Goal: Information Seeking & Learning: Check status

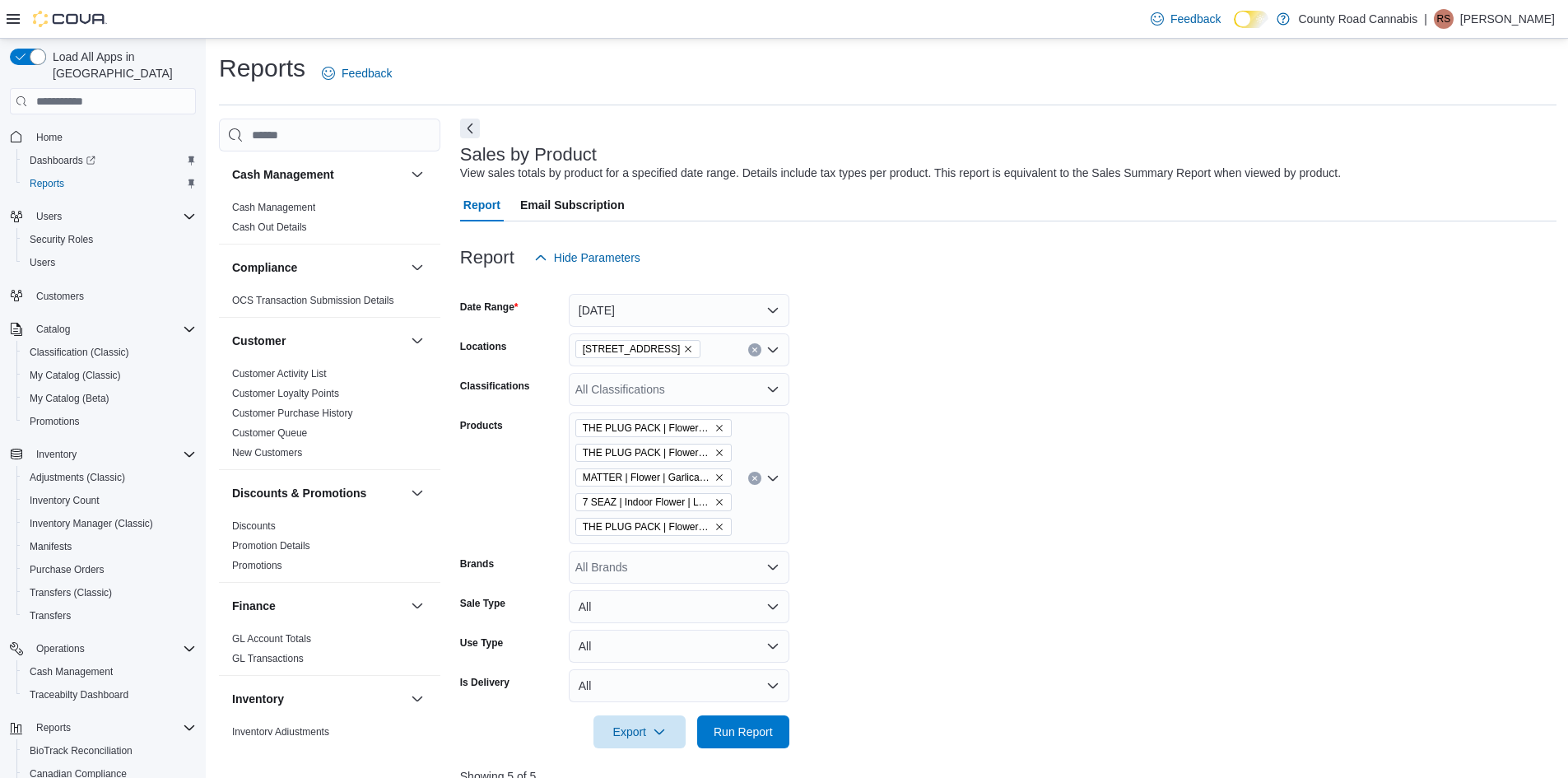
scroll to position [645, 0]
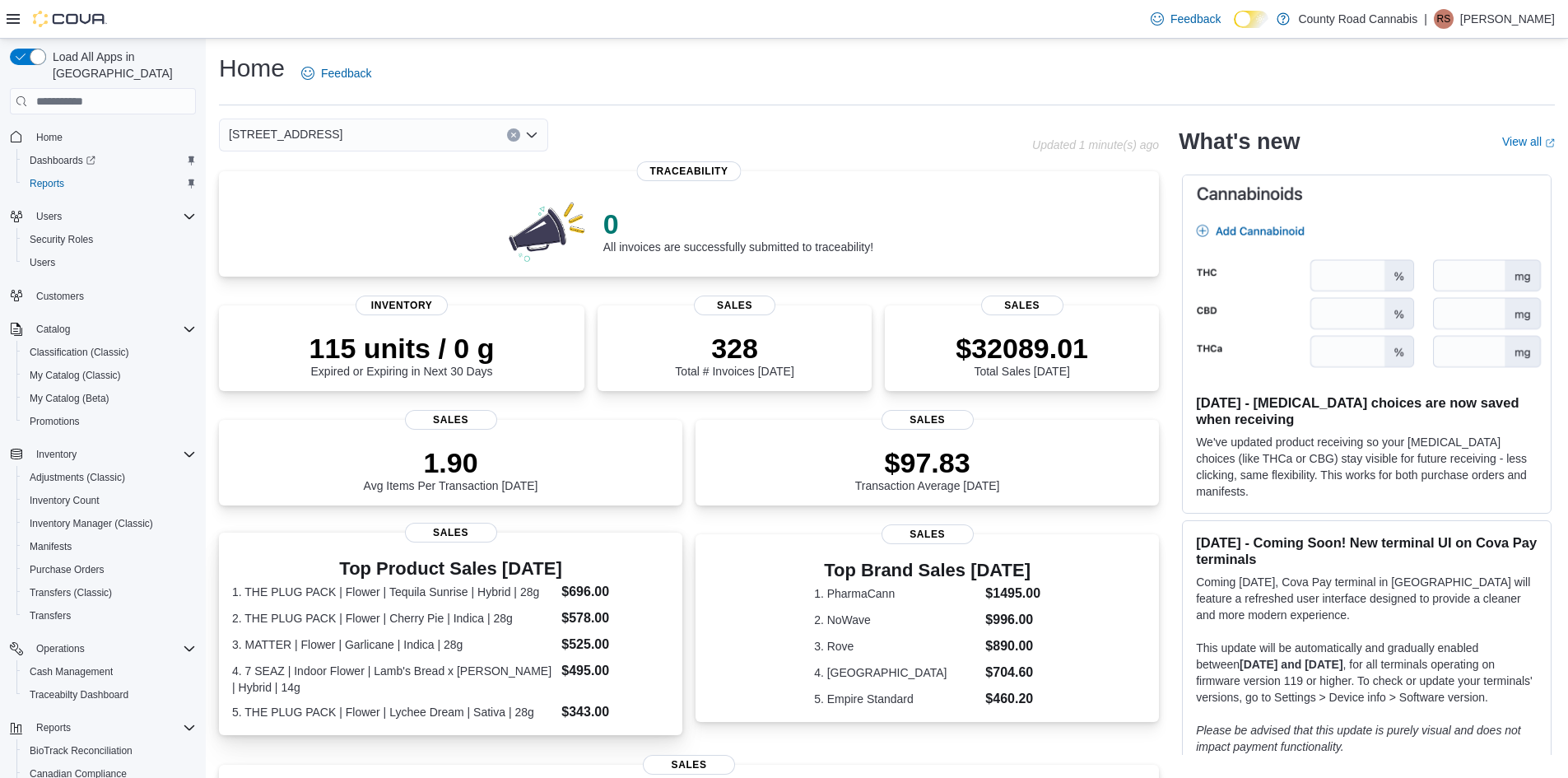
click at [509, 658] on dl "1. THE PLUG PACK | Flower | Tequila Sunrise | Hybrid | 28g $696.00 2. THE PLUG …" at bounding box center [451, 653] width 437 height 140
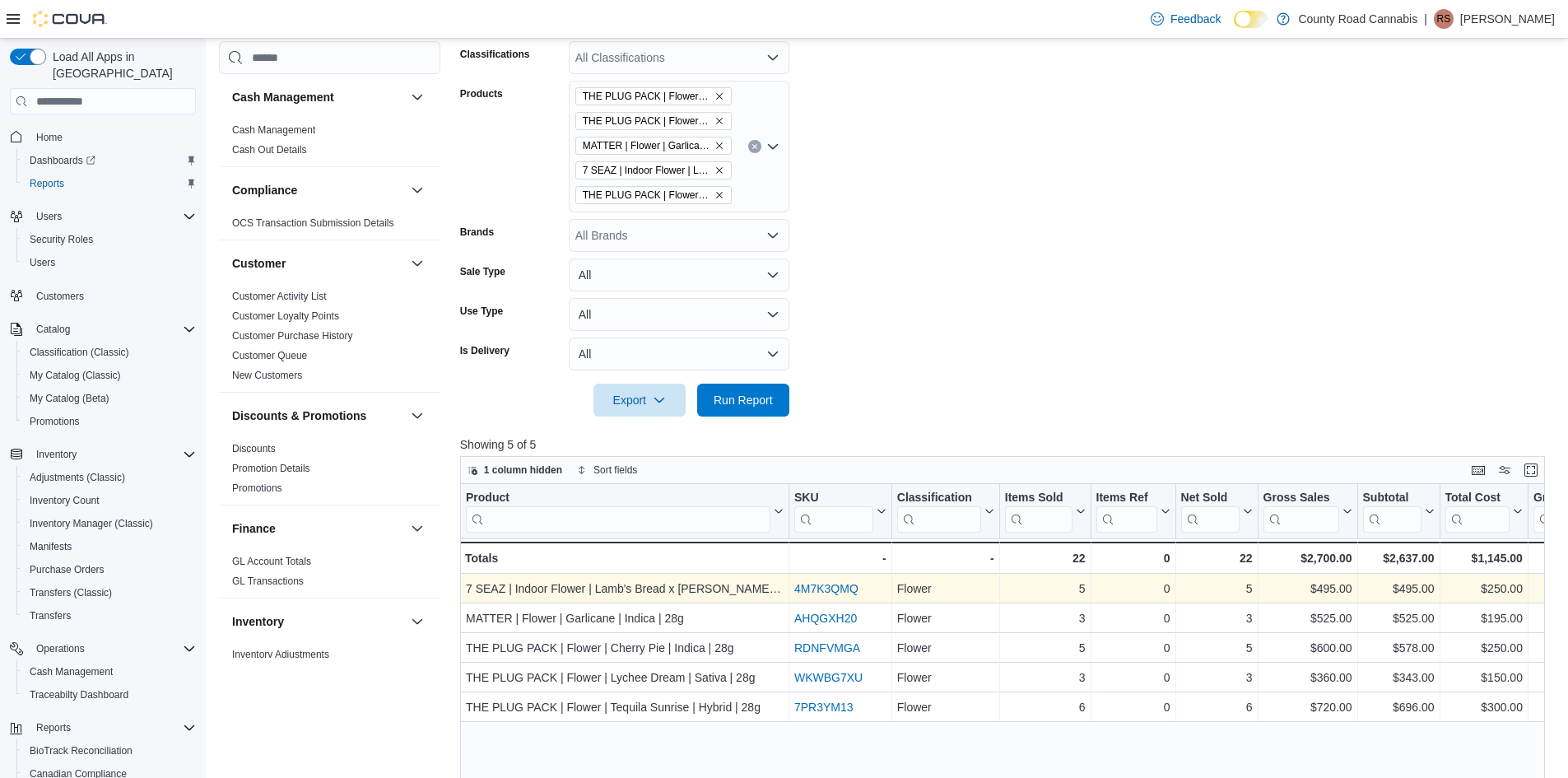
scroll to position [494, 0]
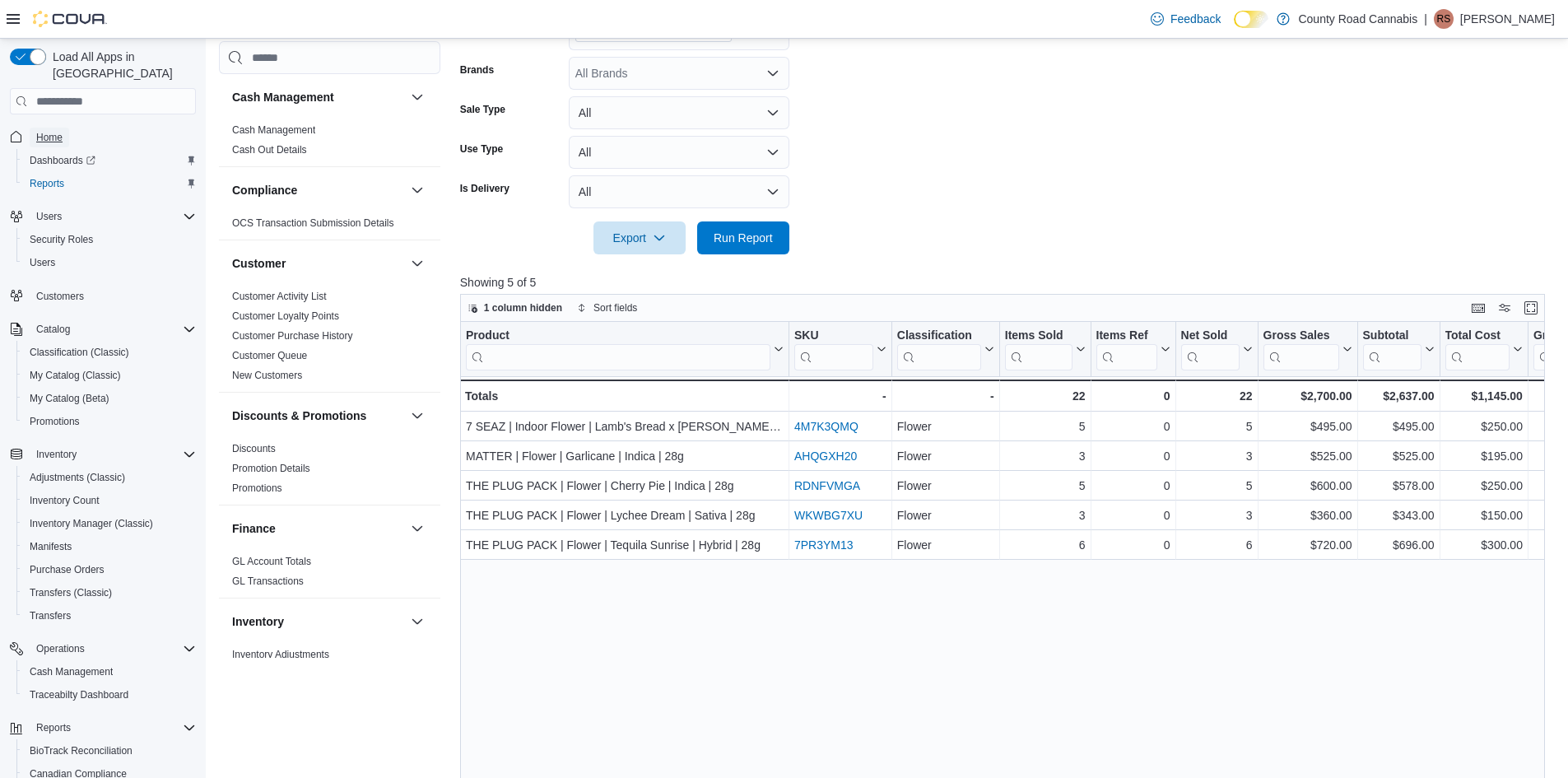
click at [55, 131] on span "Home" at bounding box center [49, 137] width 26 height 13
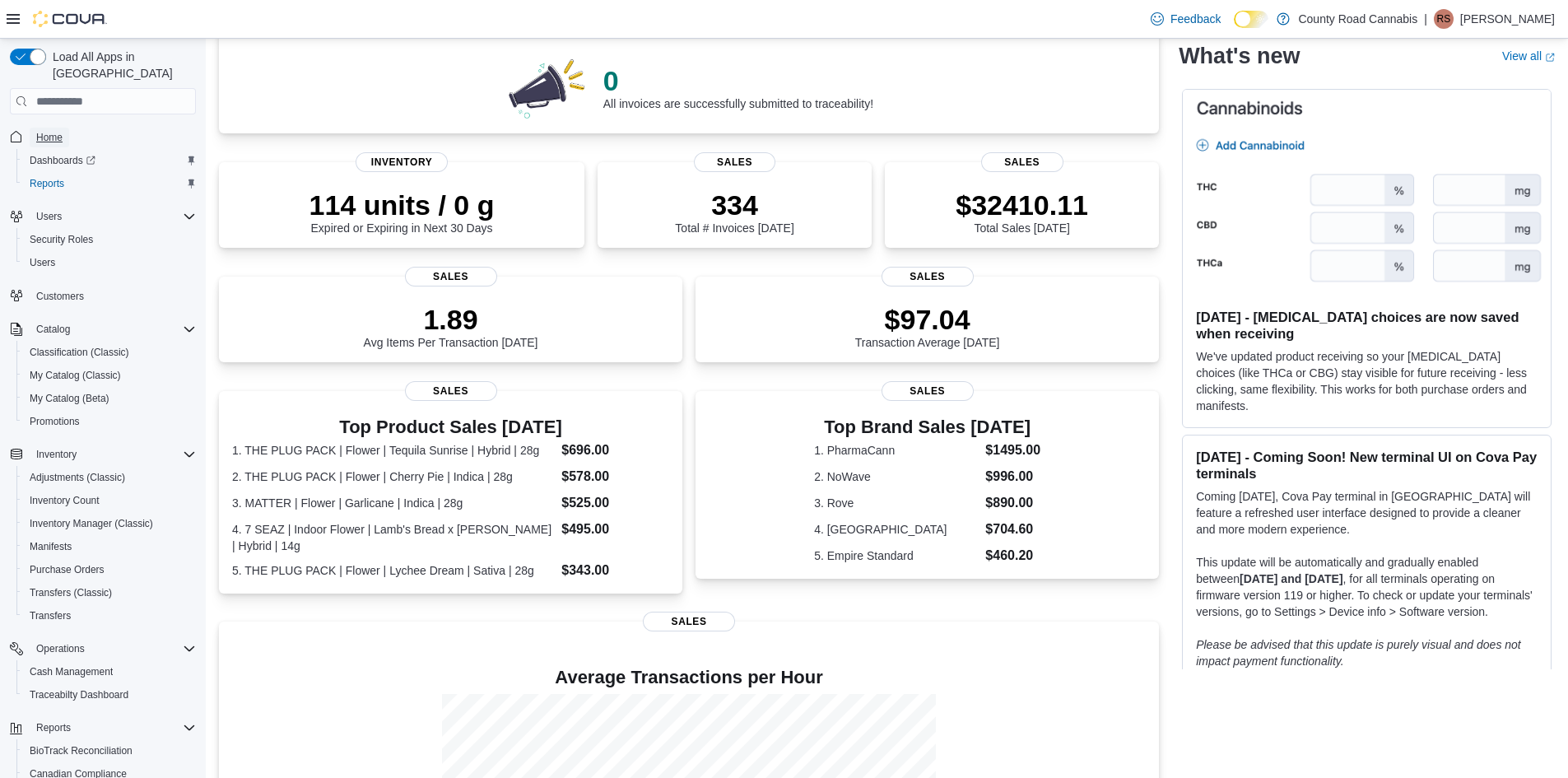
scroll to position [165, 0]
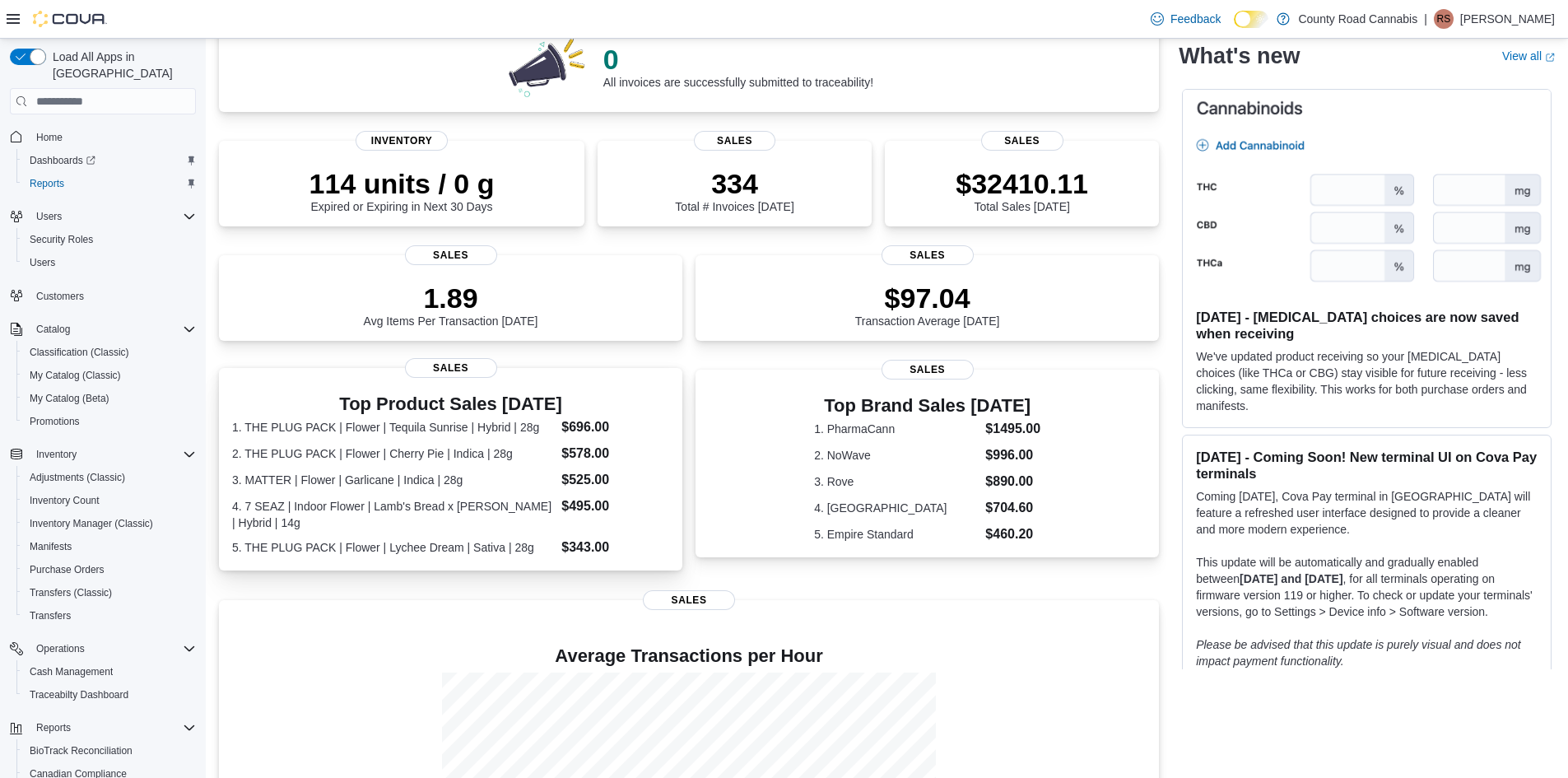
click at [569, 474] on dd "$525.00" at bounding box center [615, 480] width 108 height 20
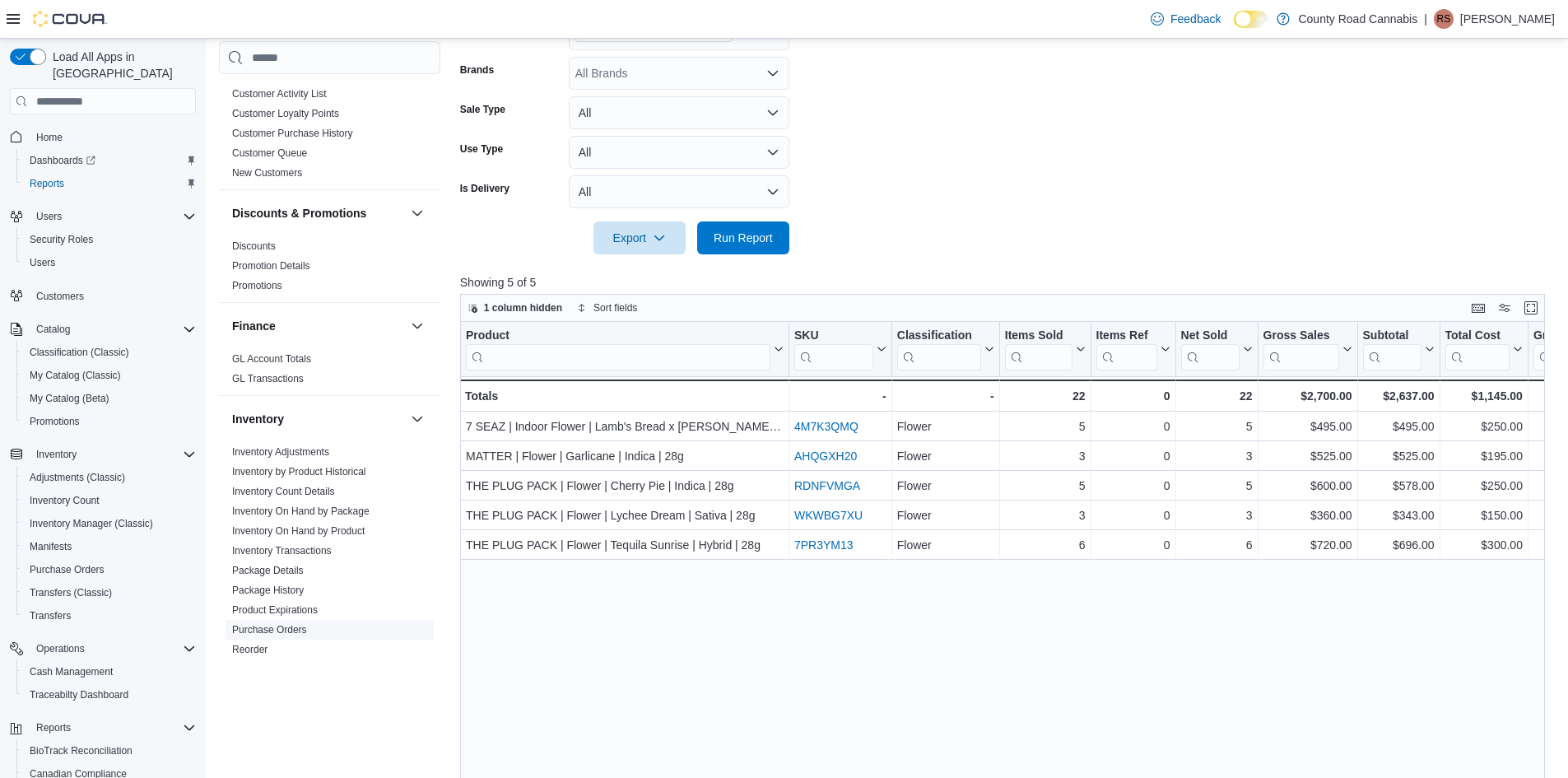
scroll to position [412, 0]
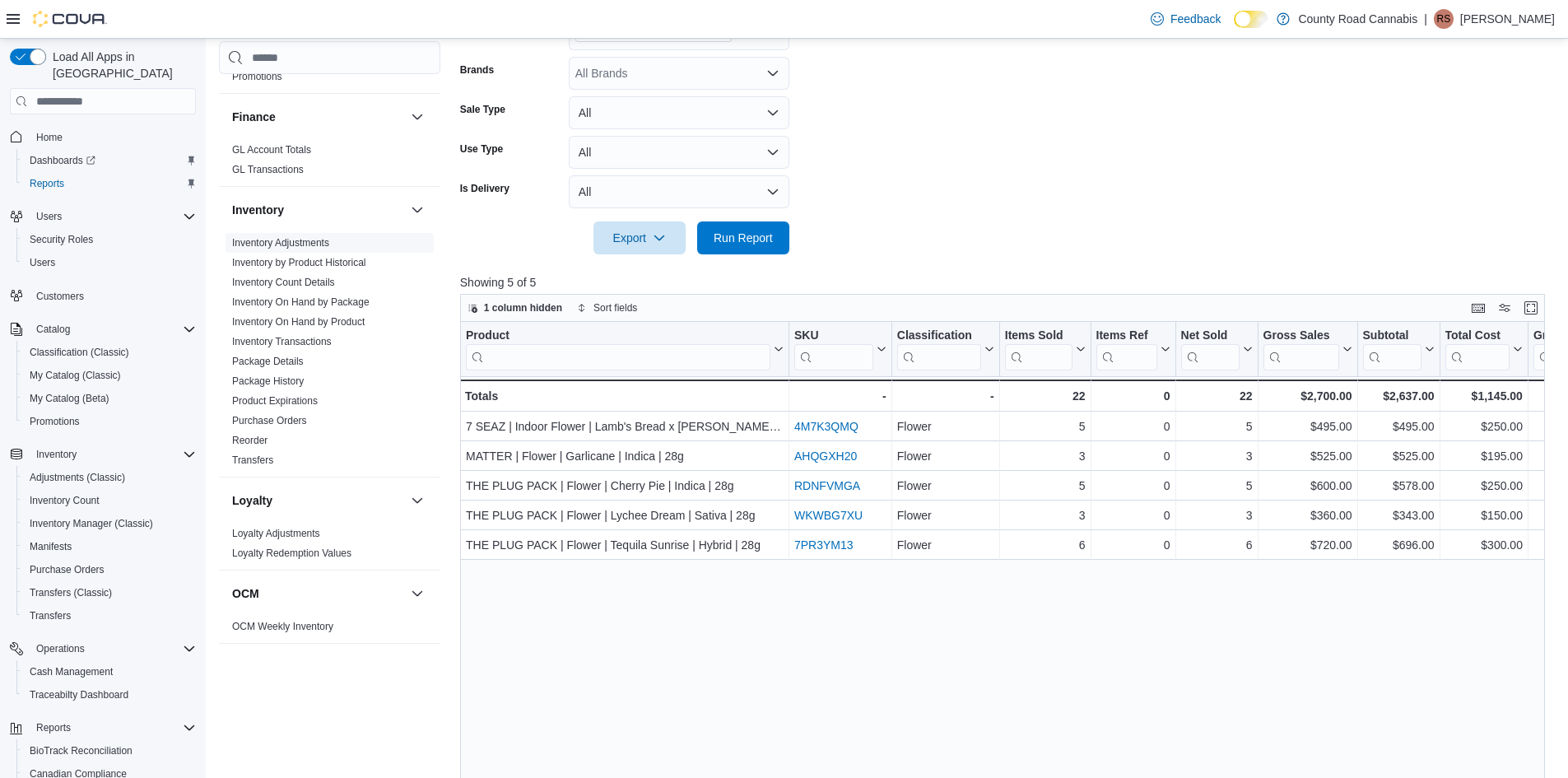
drag, startPoint x: 362, startPoint y: 320, endPoint x: 410, endPoint y: 318, distance: 48.0
click at [362, 320] on link "Inventory On Hand by Product" at bounding box center [299, 322] width 133 height 12
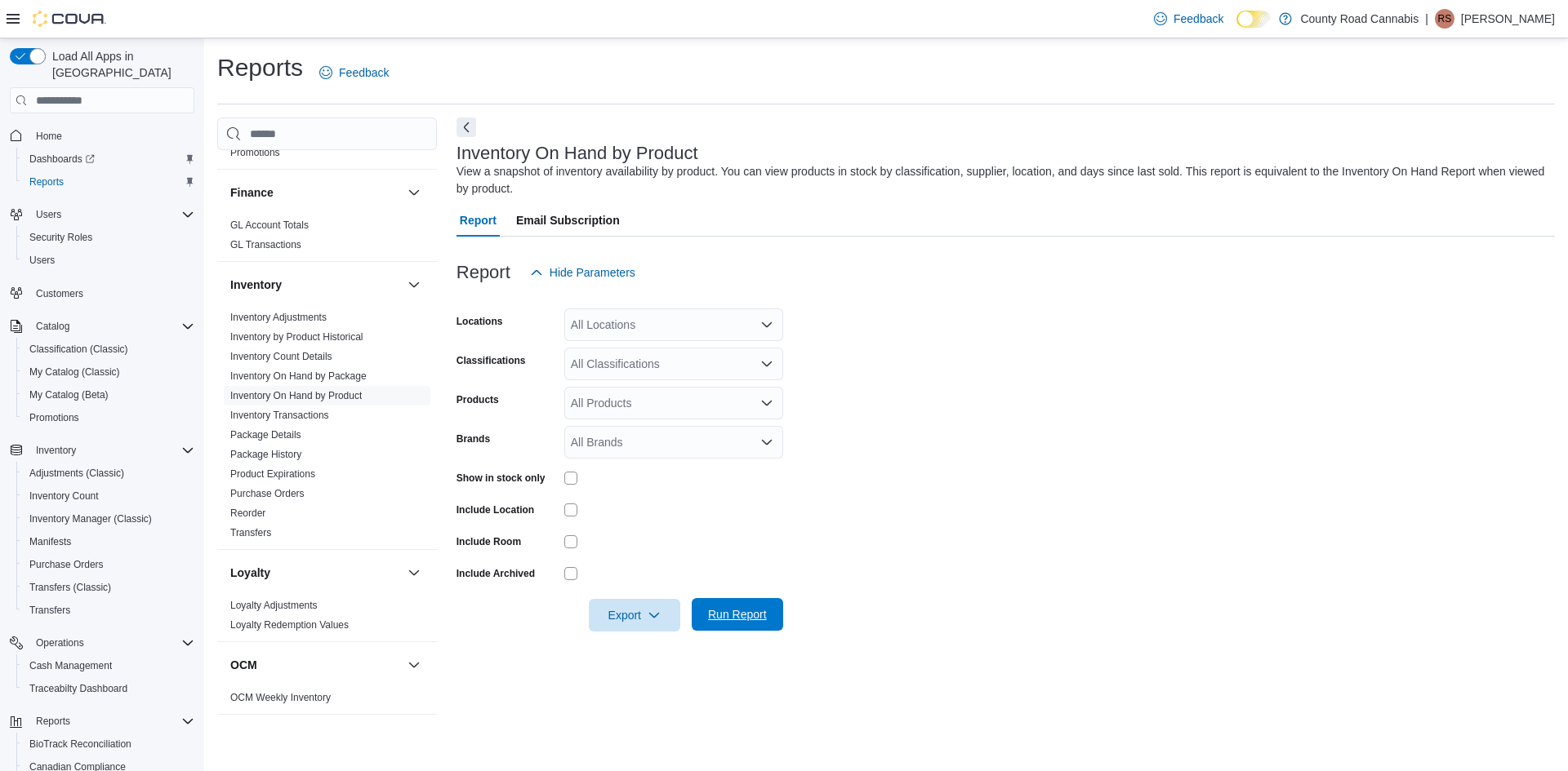
click at [739, 605] on span "Run Report" at bounding box center [737, 614] width 72 height 32
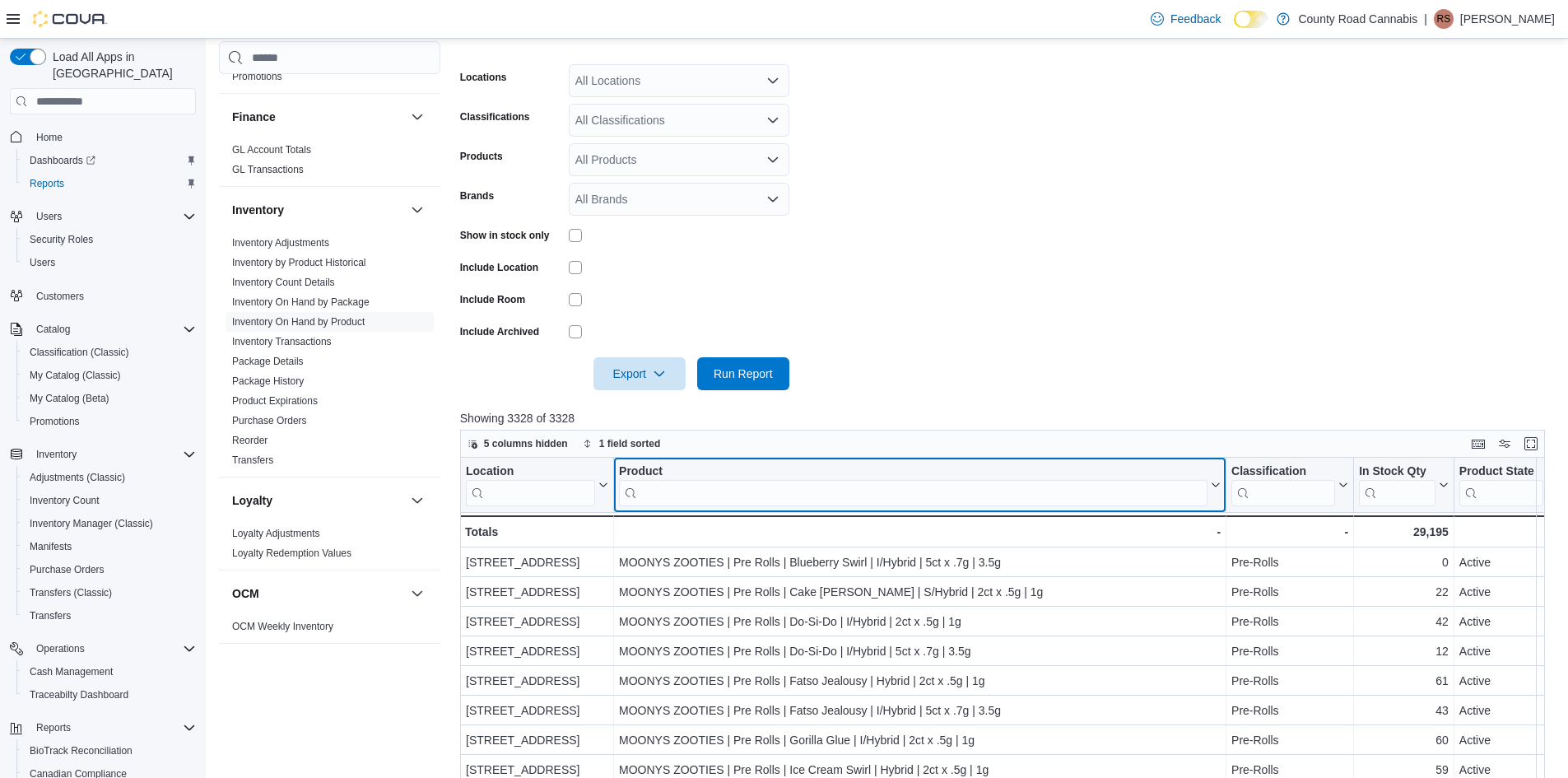
click at [773, 498] on input "search" at bounding box center [913, 493] width 589 height 26
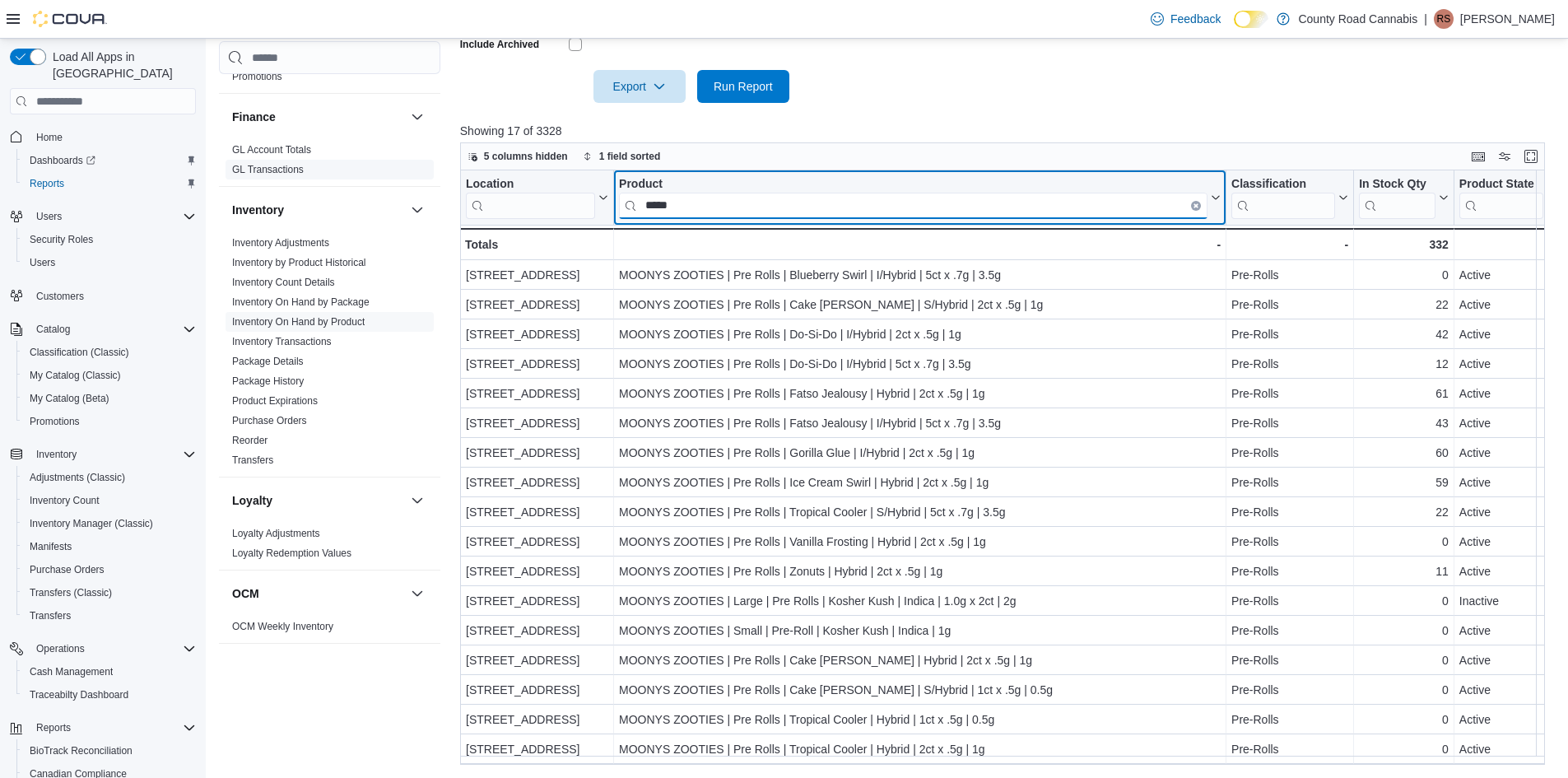
drag, startPoint x: 701, startPoint y: 198, endPoint x: 497, endPoint y: 195, distance: 204.0
click at [411, 171] on div "Cash Management Cash Management Cash Out Details Compliance OCS Transaction Sub…" at bounding box center [888, 174] width 1337 height 1181
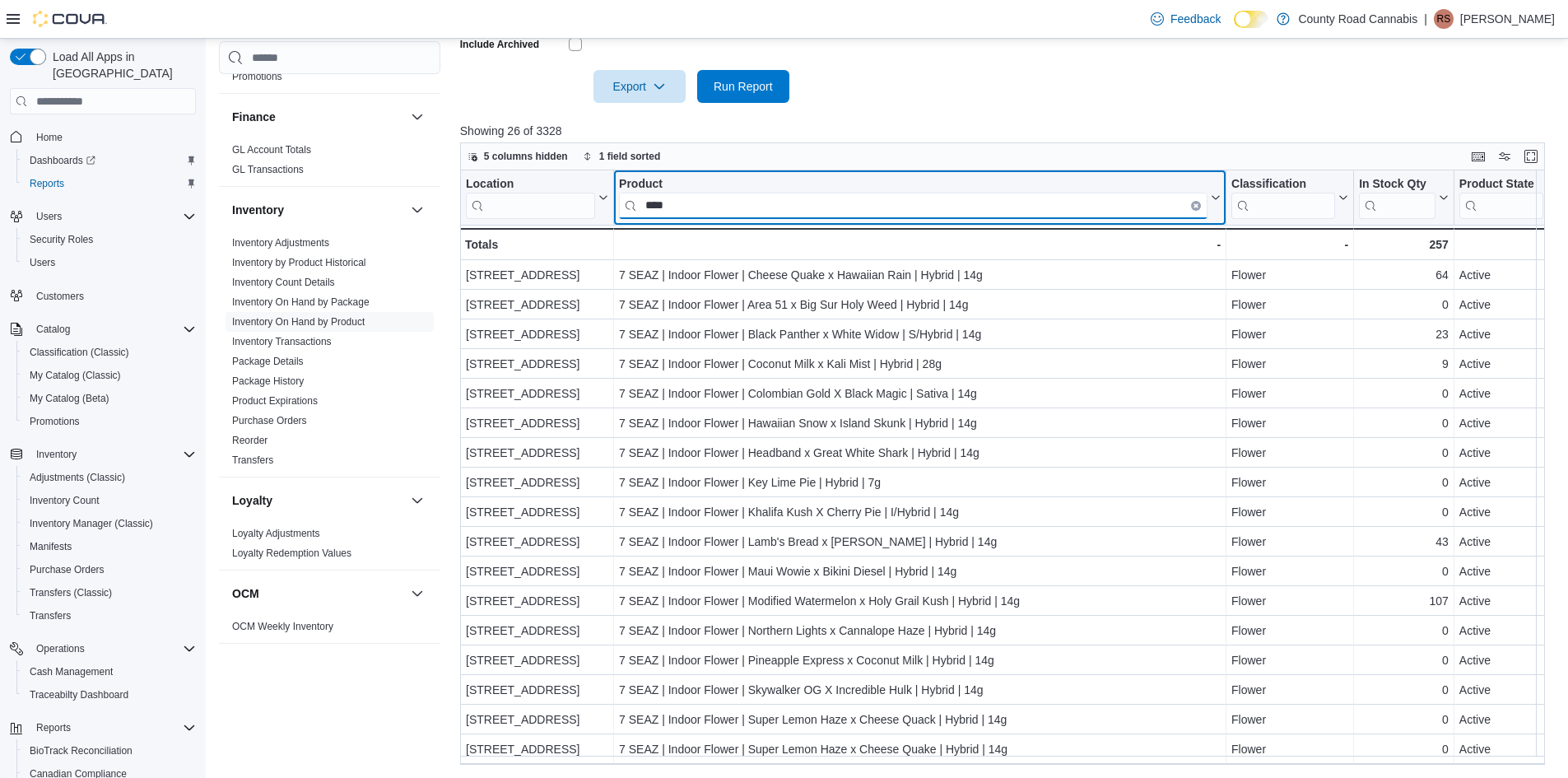
type input "****"
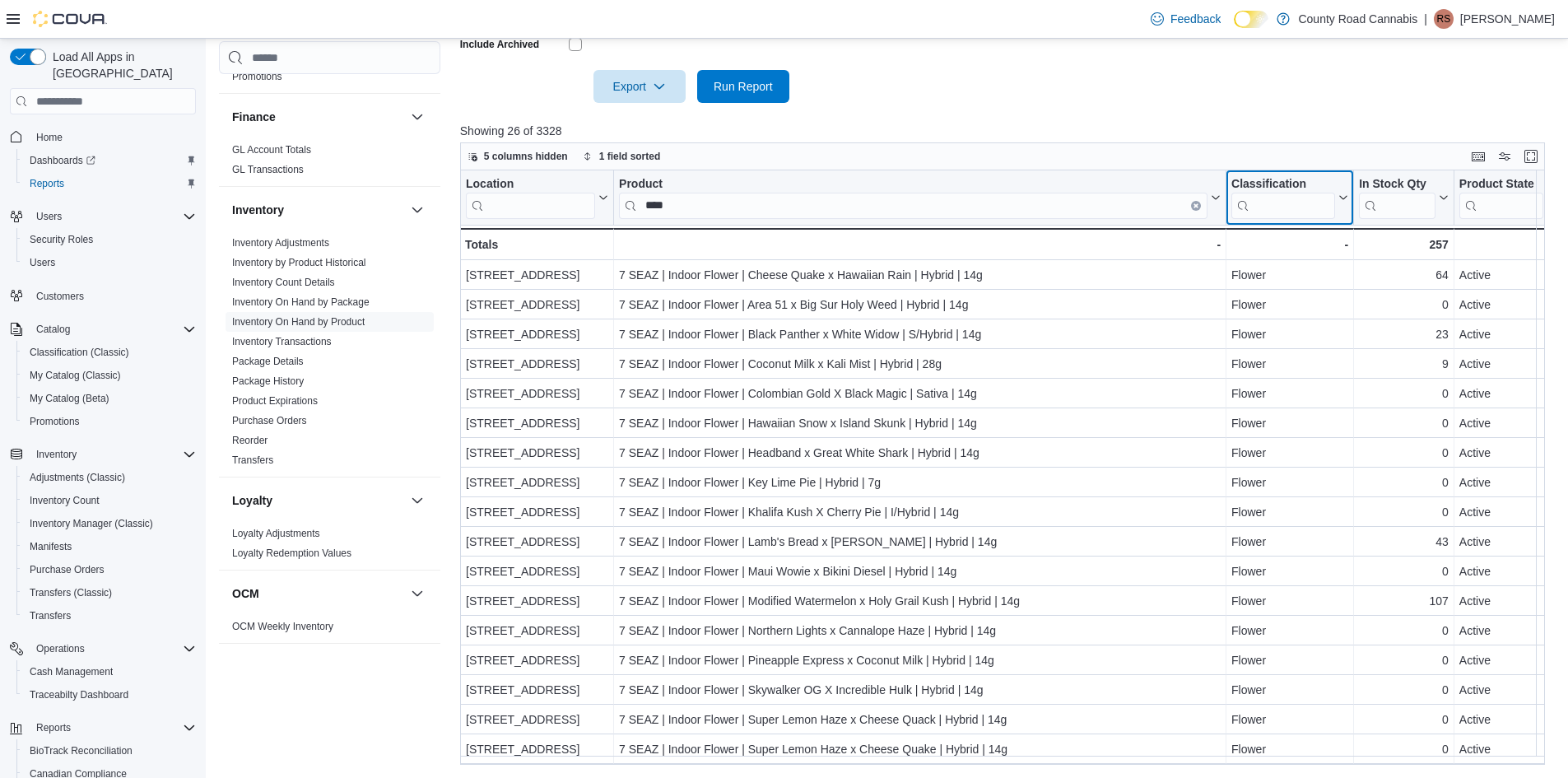
drag, startPoint x: 1281, startPoint y: 212, endPoint x: 1224, endPoint y: 236, distance: 61.8
click at [1279, 212] on input "search" at bounding box center [1284, 205] width 104 height 26
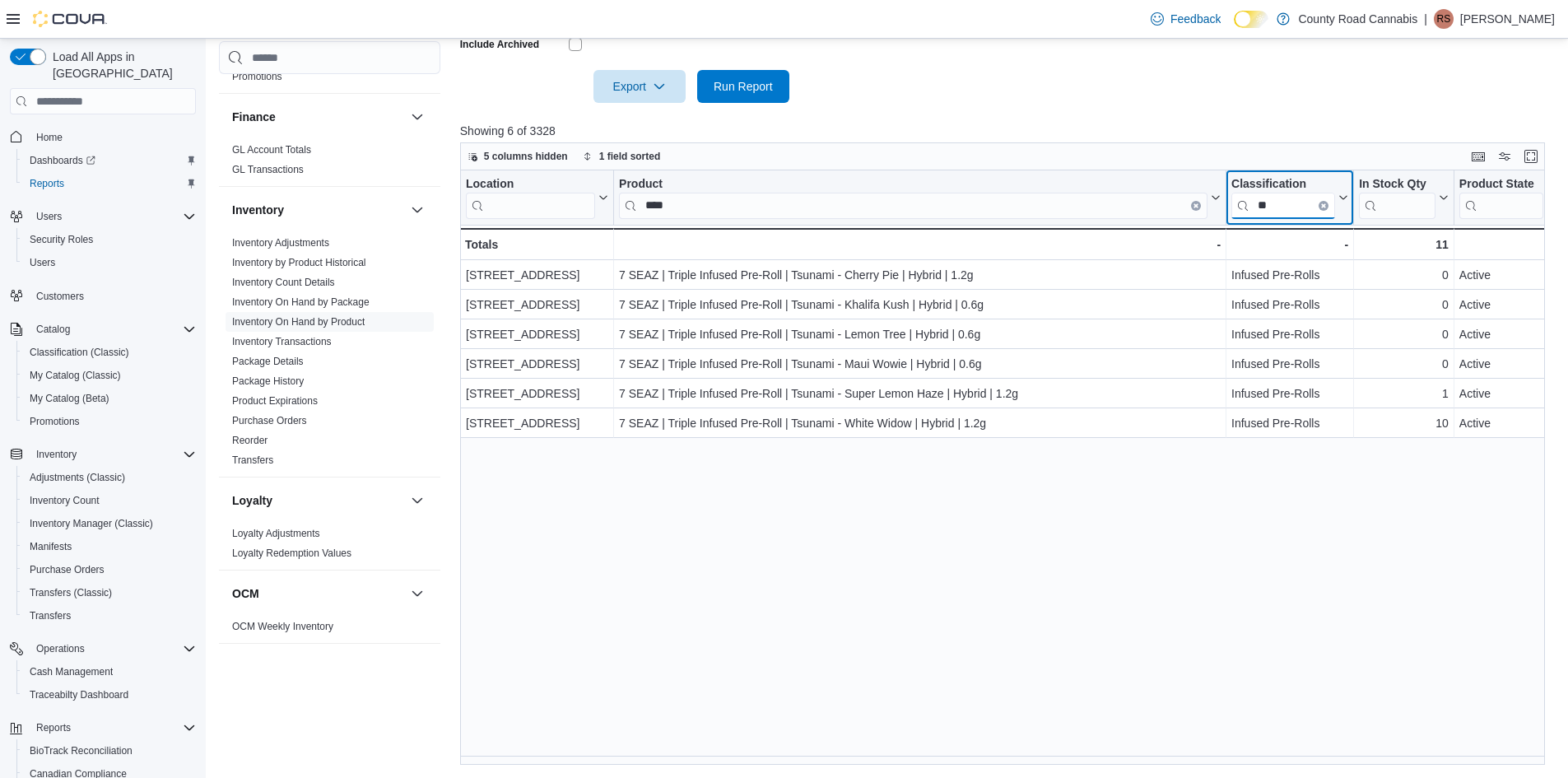
type input "*"
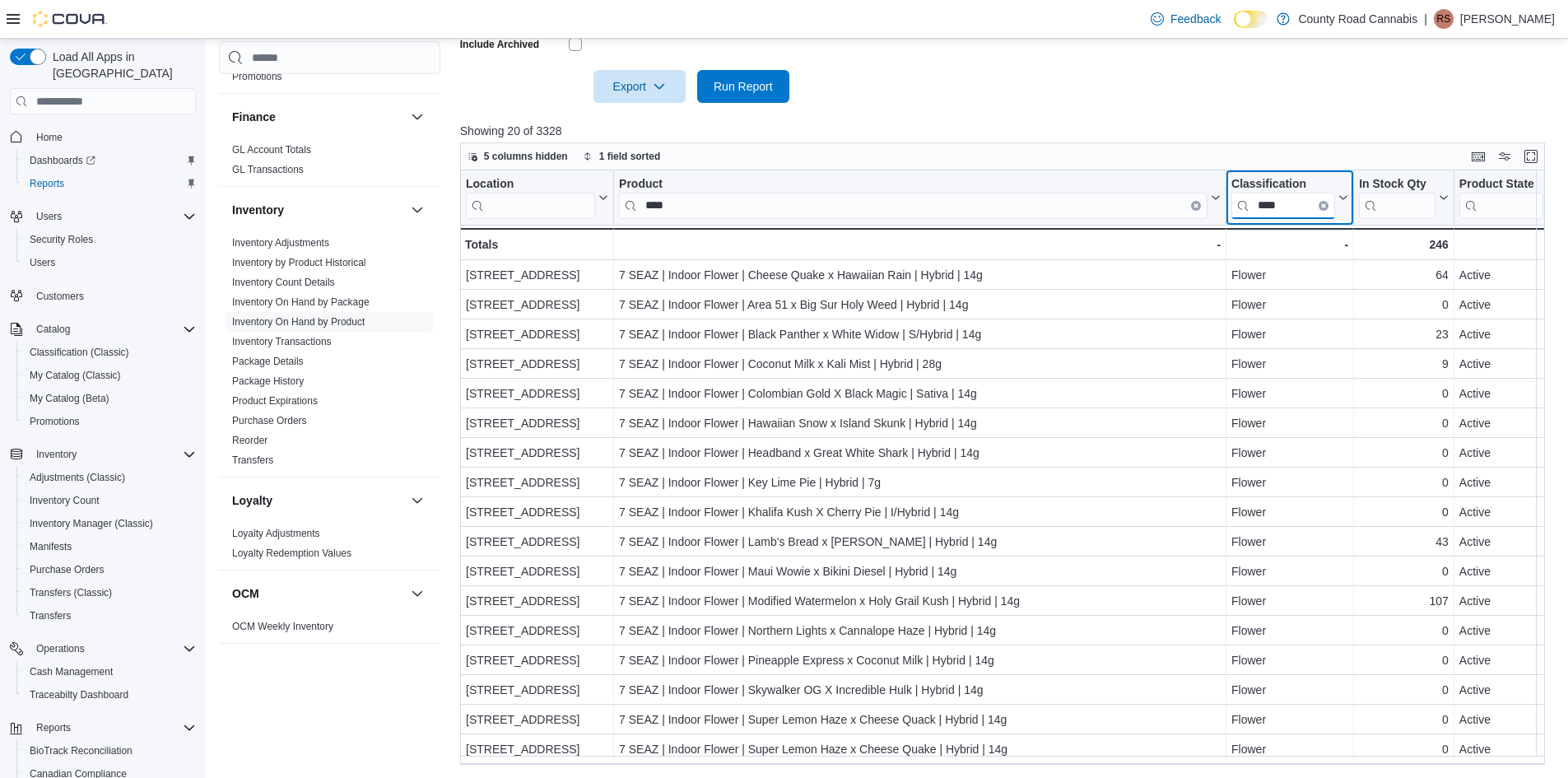
type input "****"
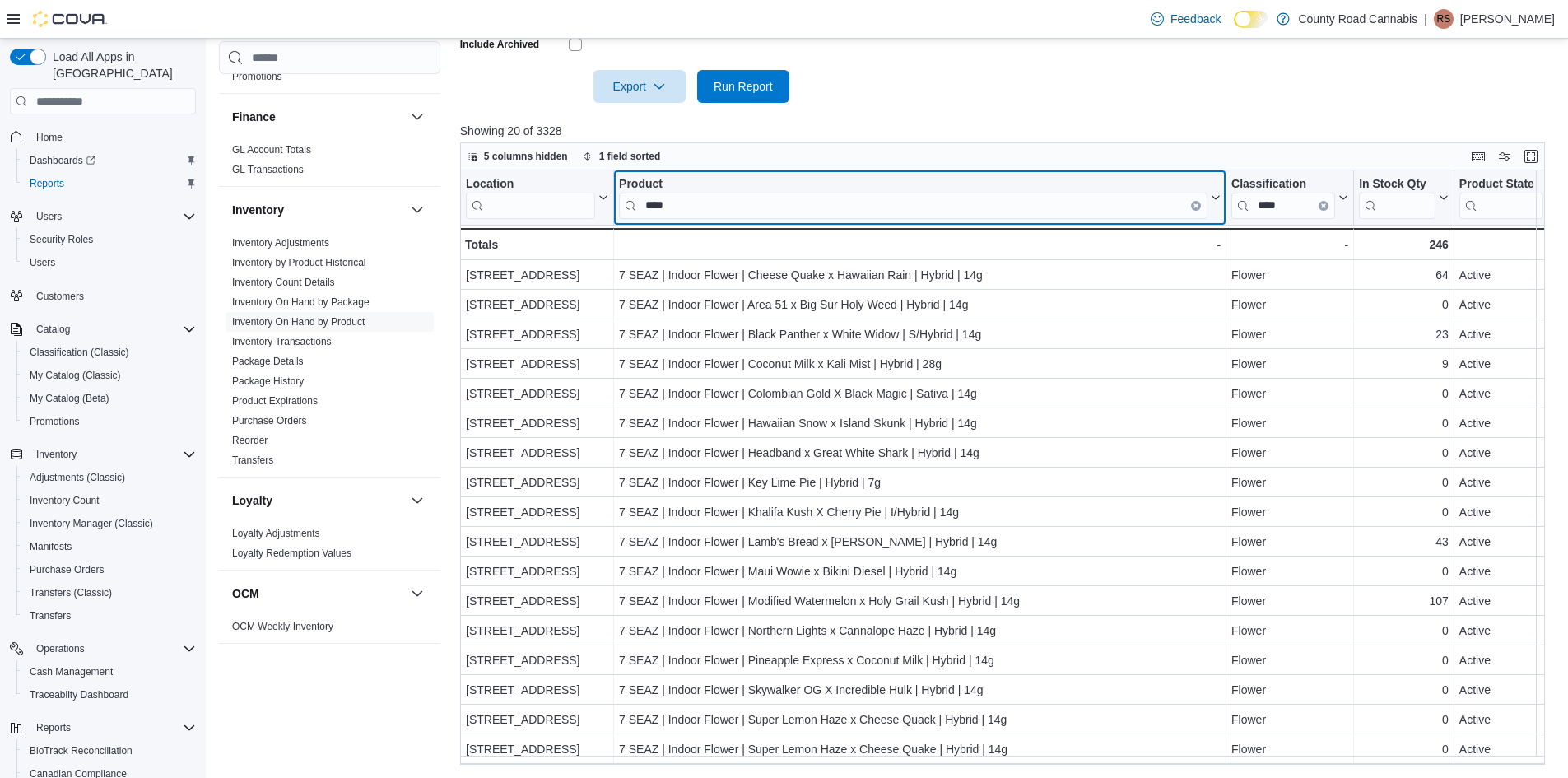
drag, startPoint x: 695, startPoint y: 204, endPoint x: 461, endPoint y: 163, distance: 237.6
click at [461, 163] on div "5 columns hidden 1 field sorted Location Click to view column header actions Pr…" at bounding box center [1003, 454] width 1085 height 623
click at [814, 214] on input "****" at bounding box center [913, 205] width 589 height 26
type input "*"
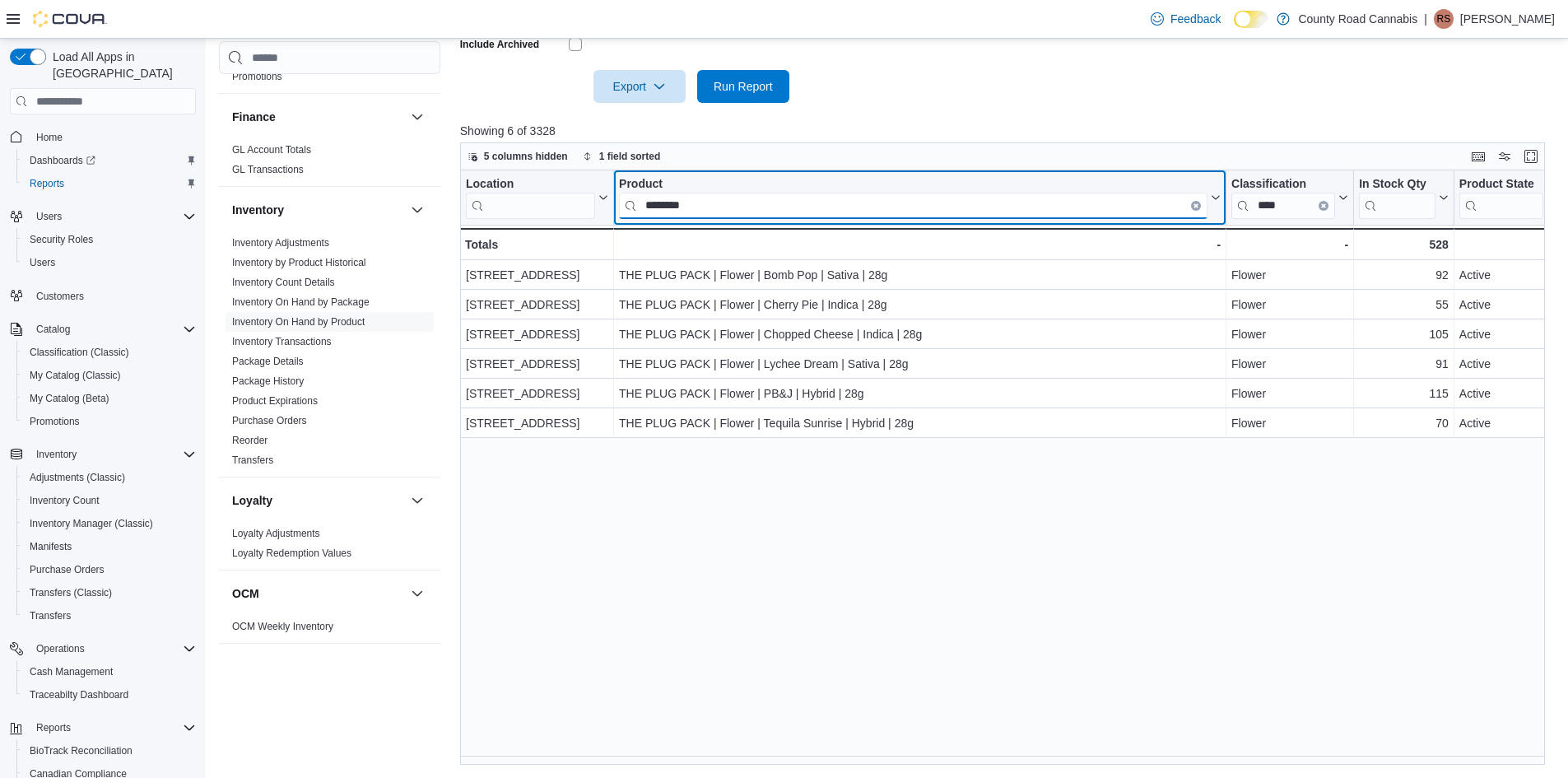
type input "********"
